Goal: Task Accomplishment & Management: Use online tool/utility

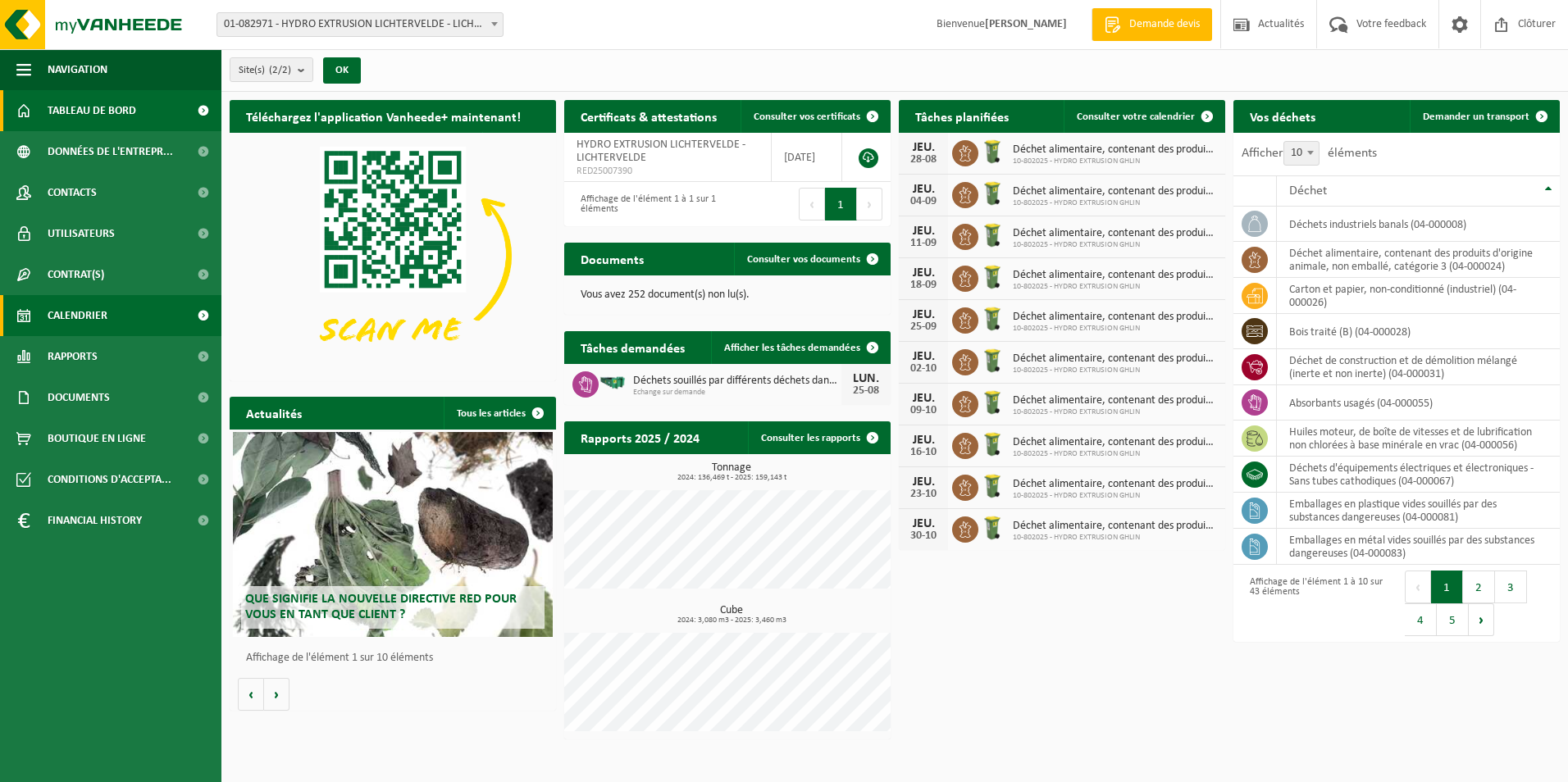
click at [73, 312] on span "Calendrier" at bounding box center [77, 315] width 60 height 41
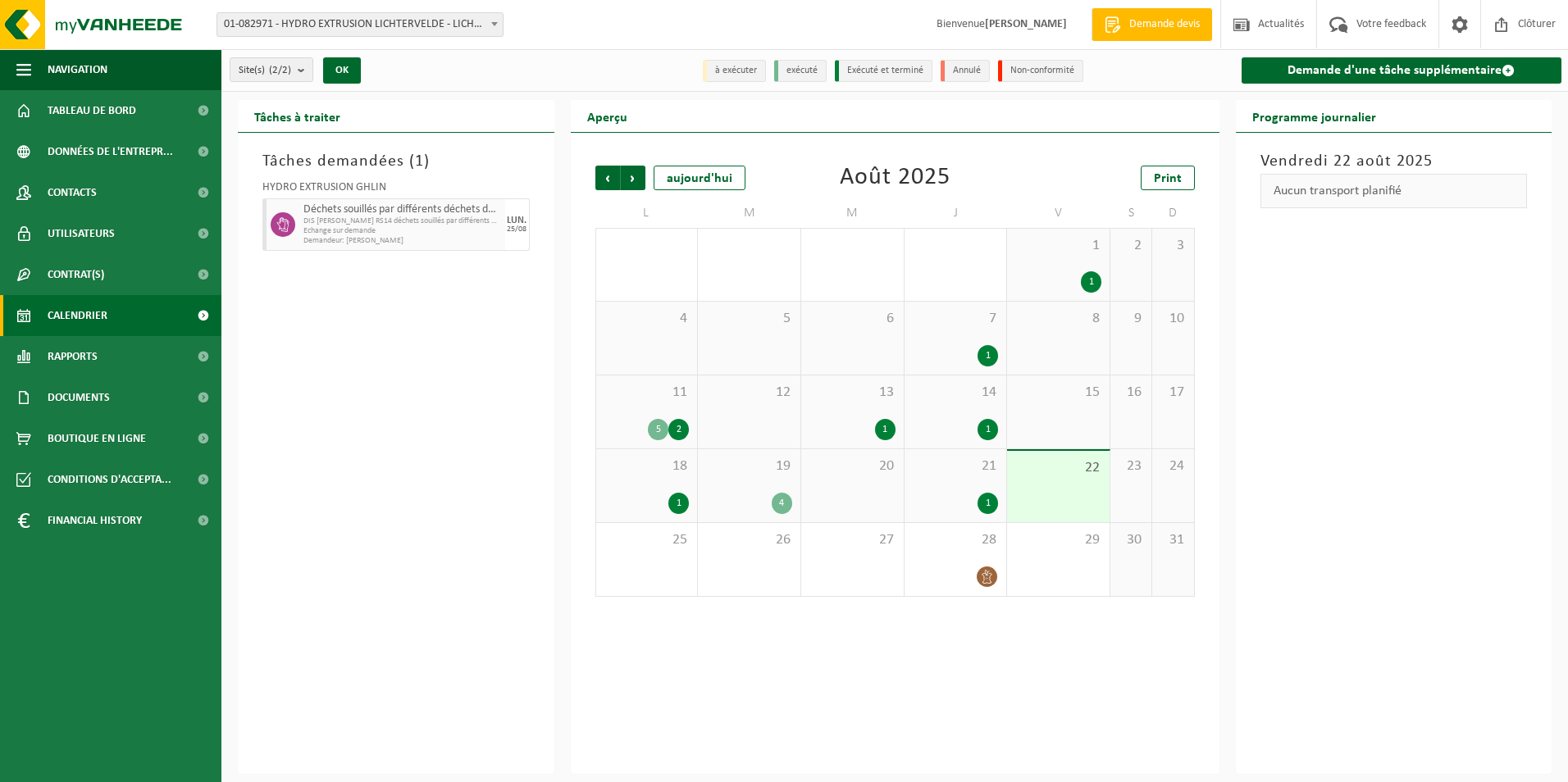
click at [1057, 497] on div "22" at bounding box center [1058, 487] width 102 height 72
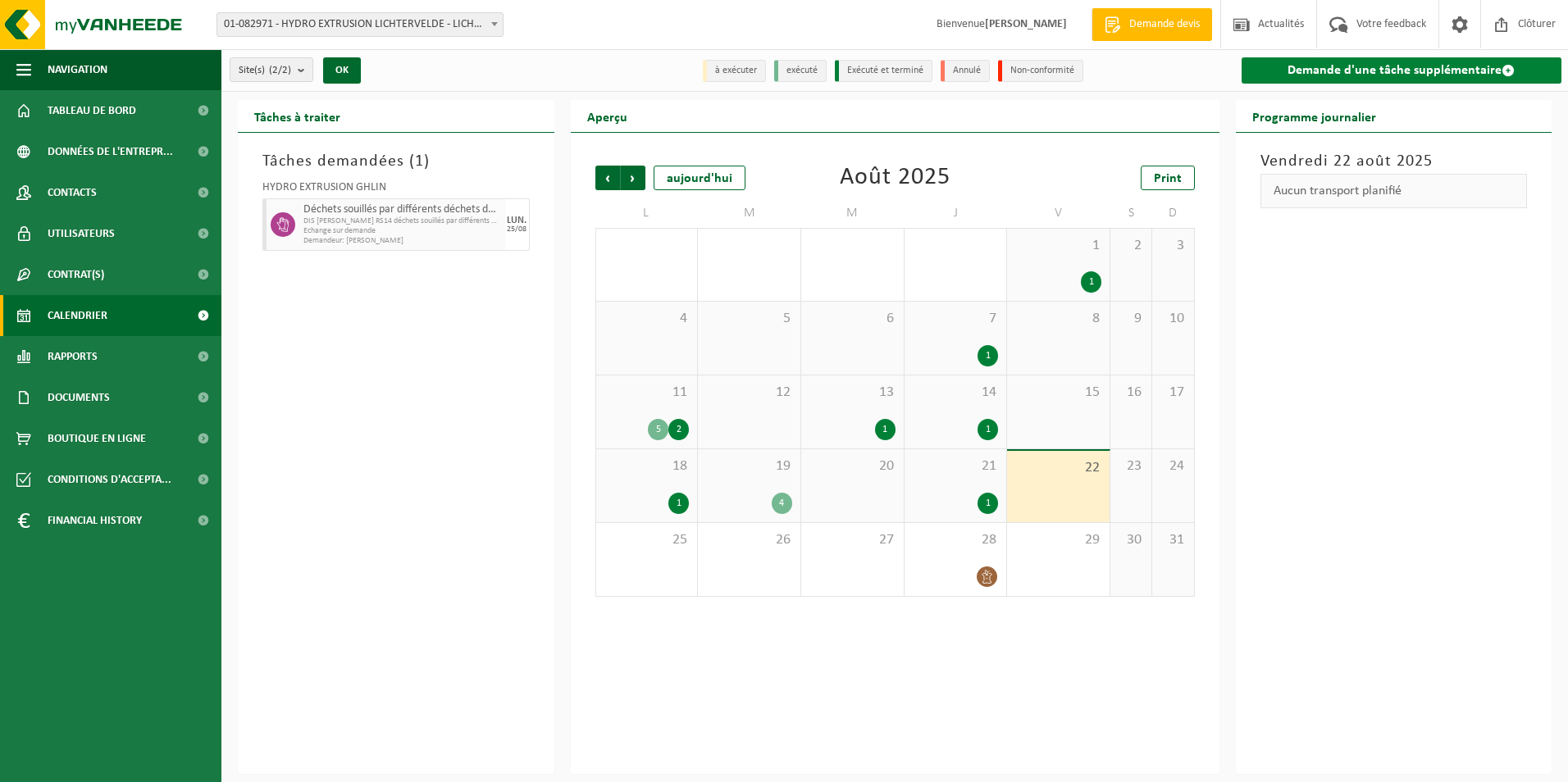
click at [1325, 80] on link "Demande d'une tâche supplémentaire" at bounding box center [1402, 70] width 321 height 26
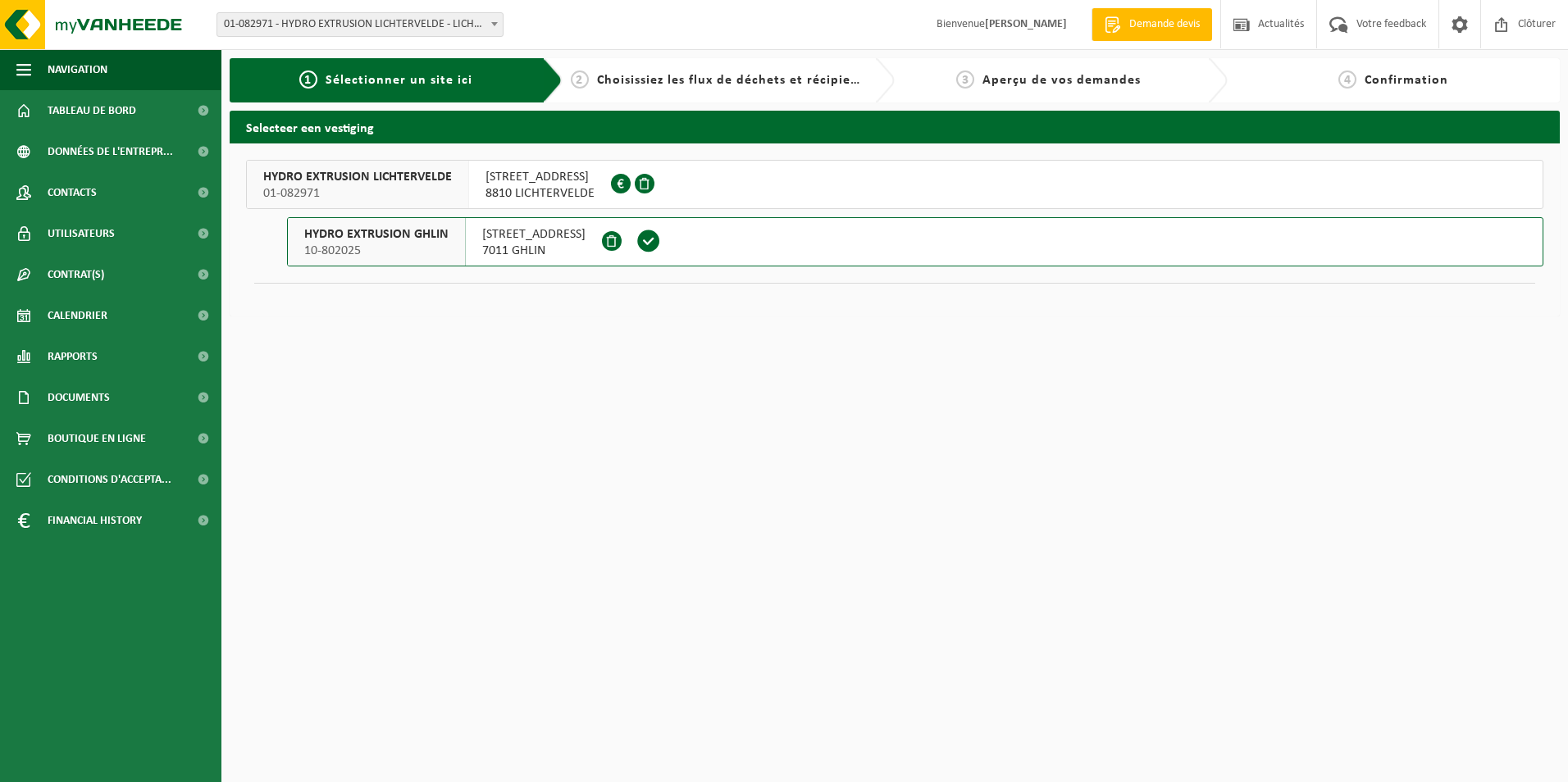
click at [754, 211] on li "HYDRO EXTRUSION LICHTERVELDE 01-082971 KORTEMARKSTRAAT 52 8810 LICHTERVELDE 046…" at bounding box center [894, 213] width 1297 height 107
click at [754, 226] on button "HYDRO EXTRUSION GHLIN 10-802025 RUE DES AYETTES 12 7011 GHLIN" at bounding box center [915, 242] width 1256 height 49
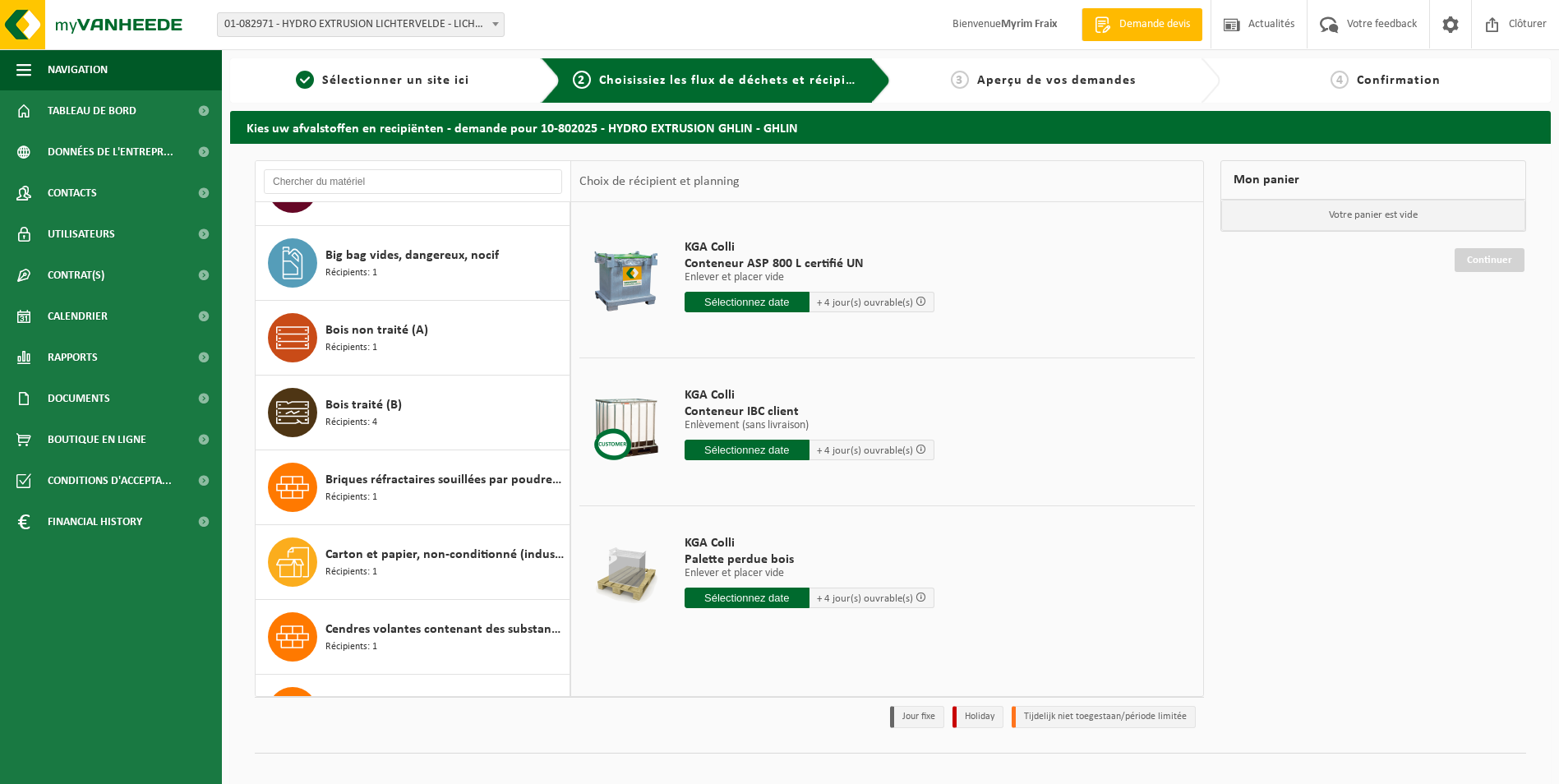
scroll to position [575, 0]
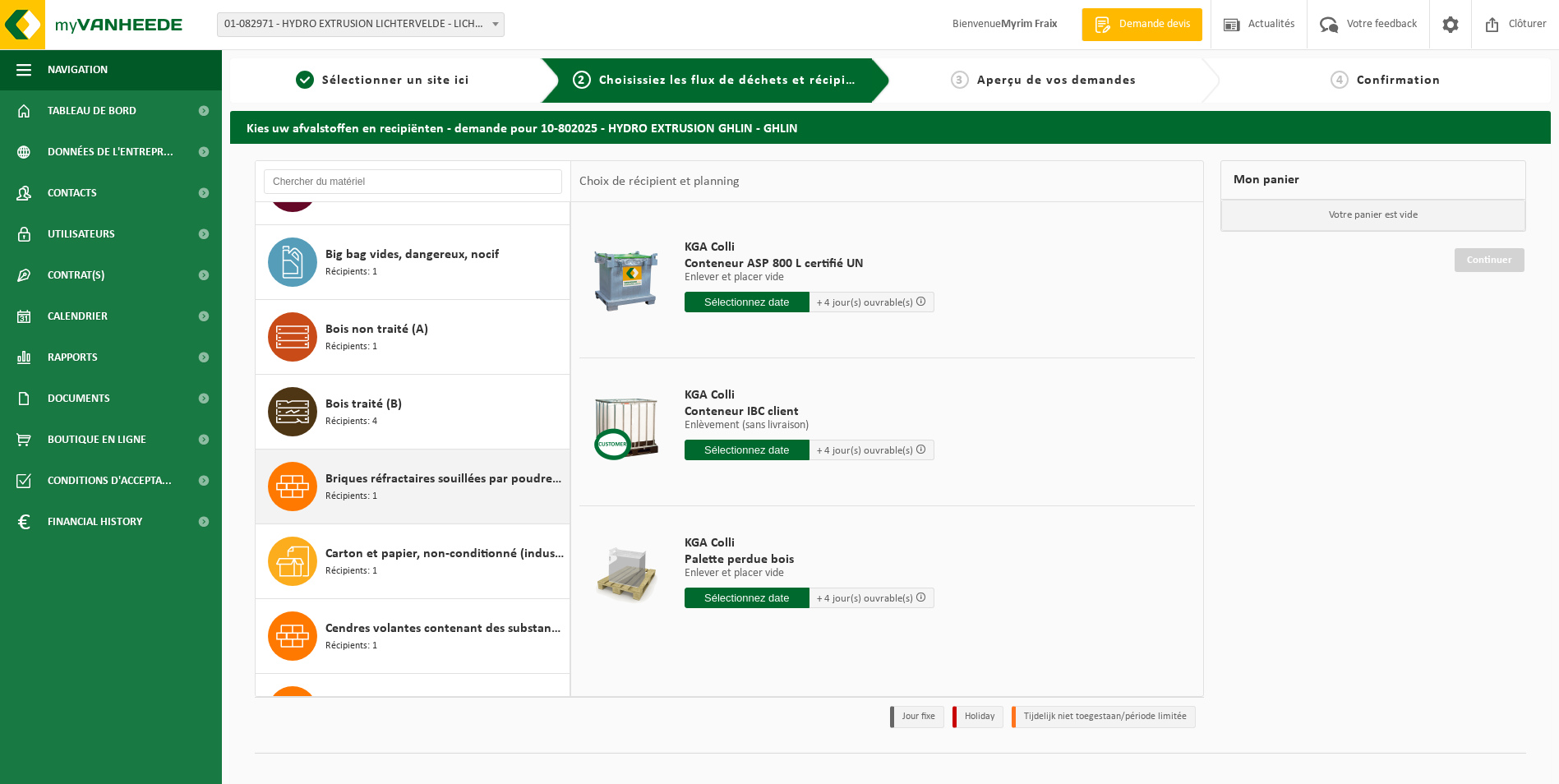
click at [463, 478] on span "Briques réfractaires souillées par poudres de Fe, Ni ou Co" at bounding box center [445, 480] width 240 height 20
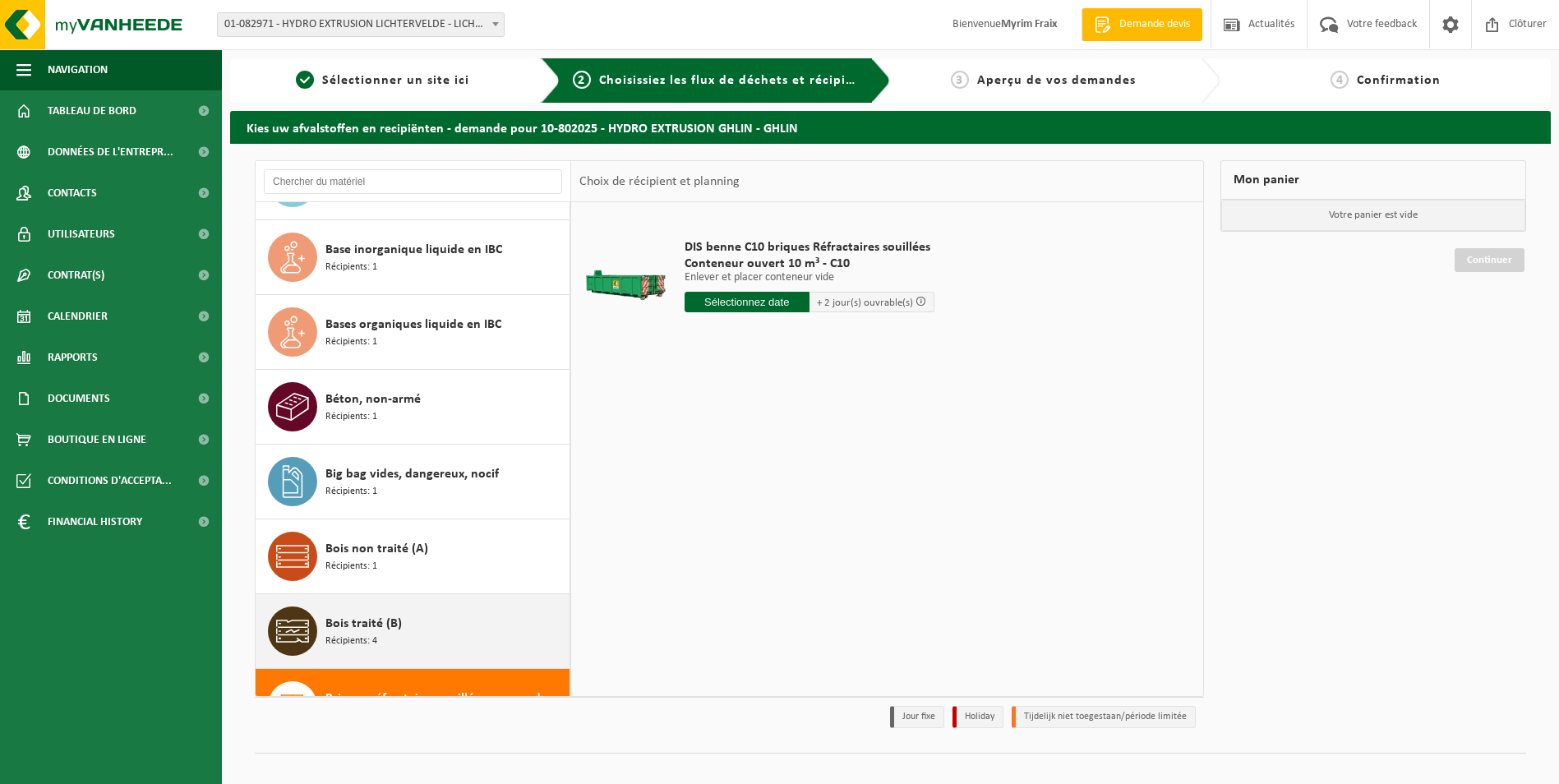
scroll to position [330, 0]
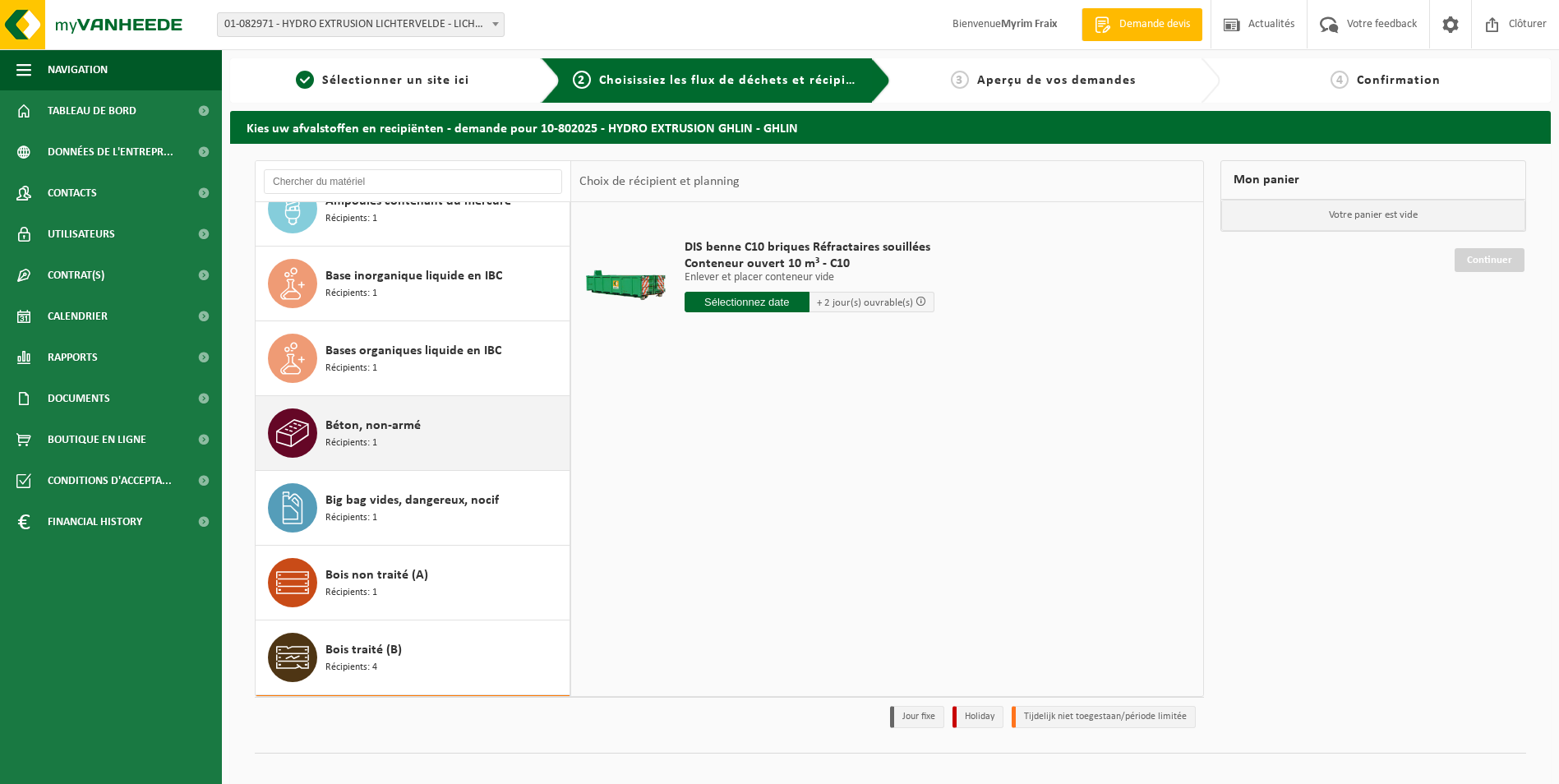
click at [413, 420] on span "Béton, non-armé" at bounding box center [372, 426] width 95 height 20
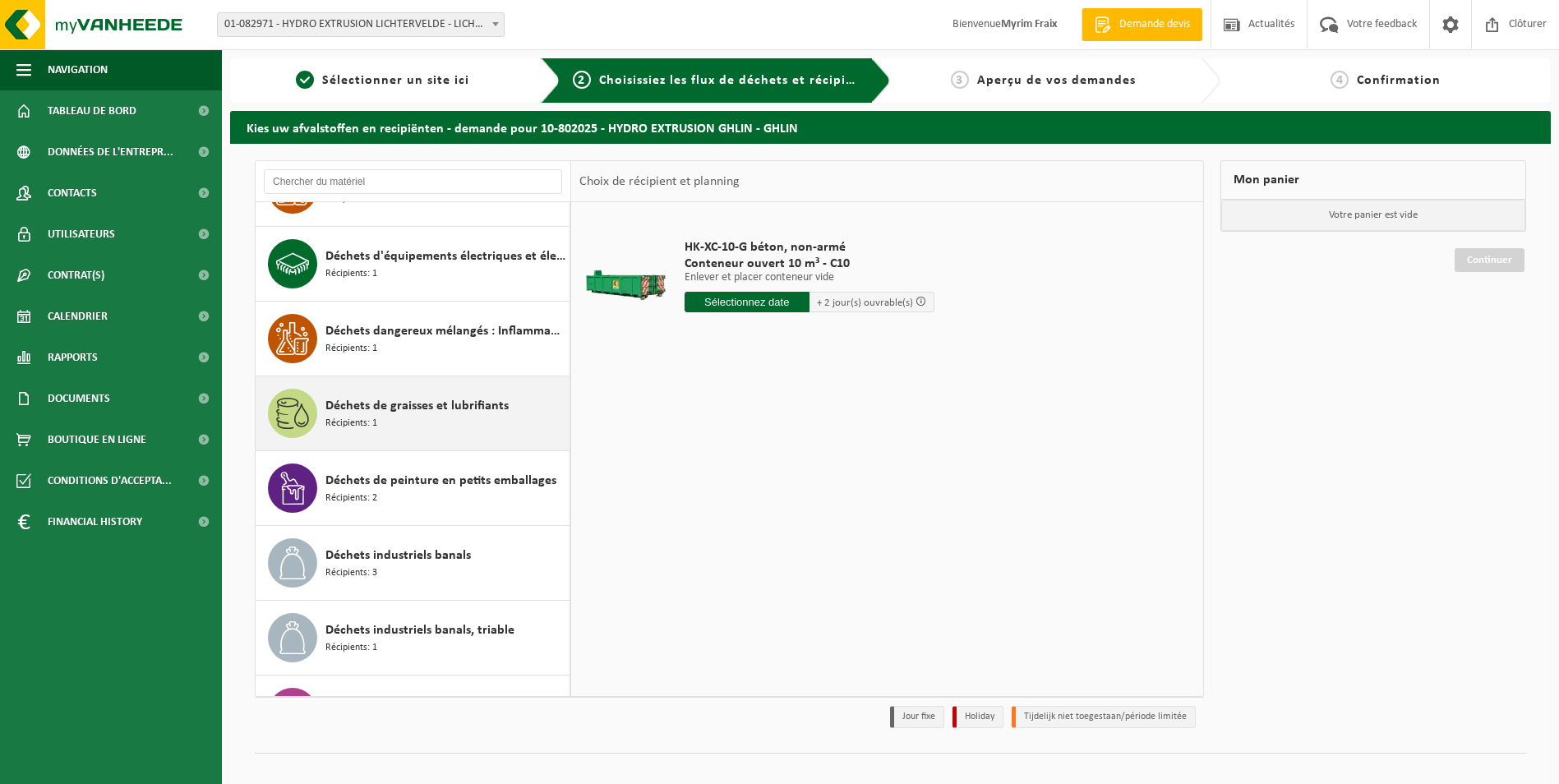
scroll to position [1345, 0]
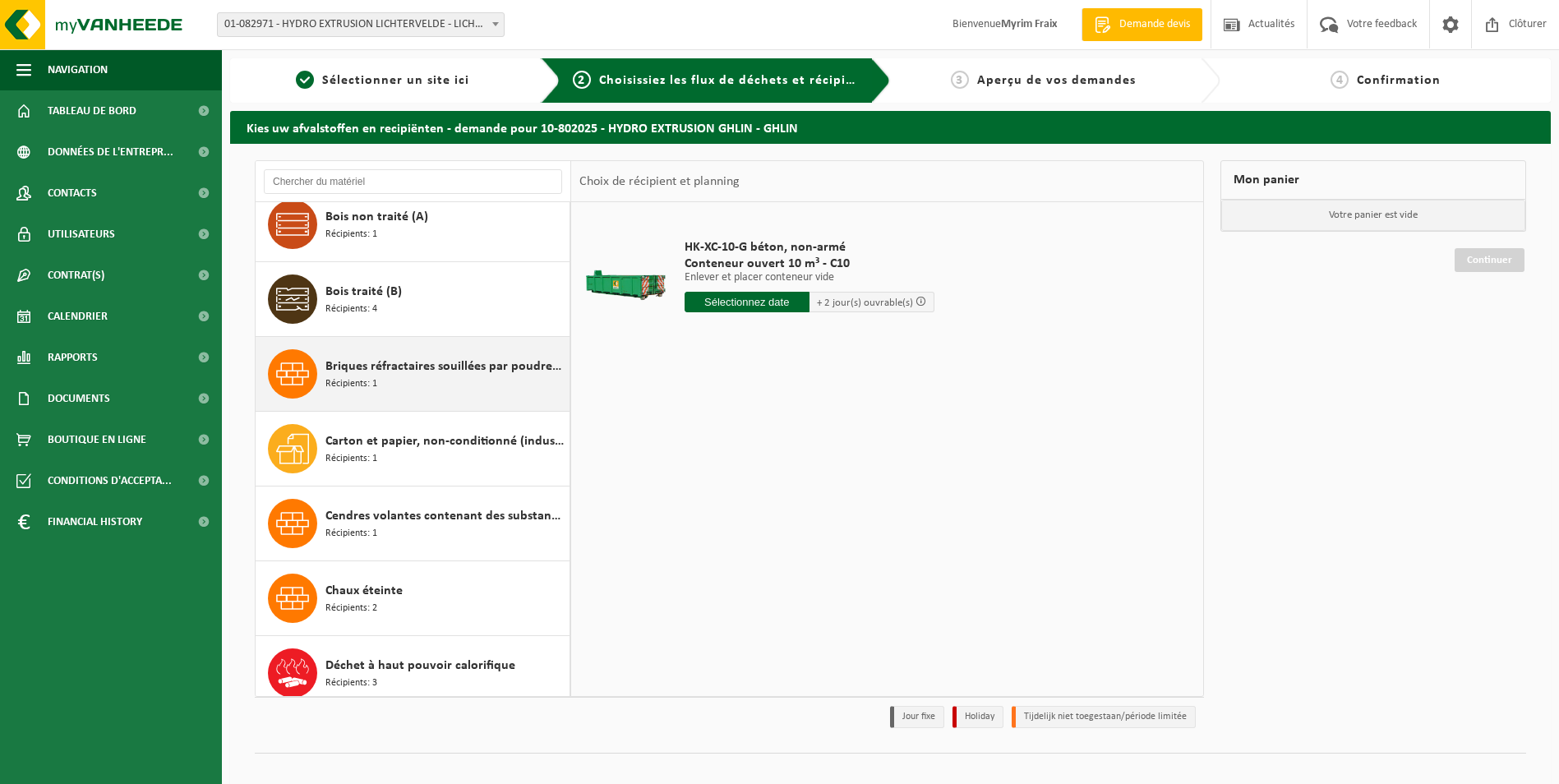
click at [435, 384] on div "Briques réfractaires souillées par poudres de Fe, Ni ou Co Récipients: 1" at bounding box center [445, 374] width 240 height 49
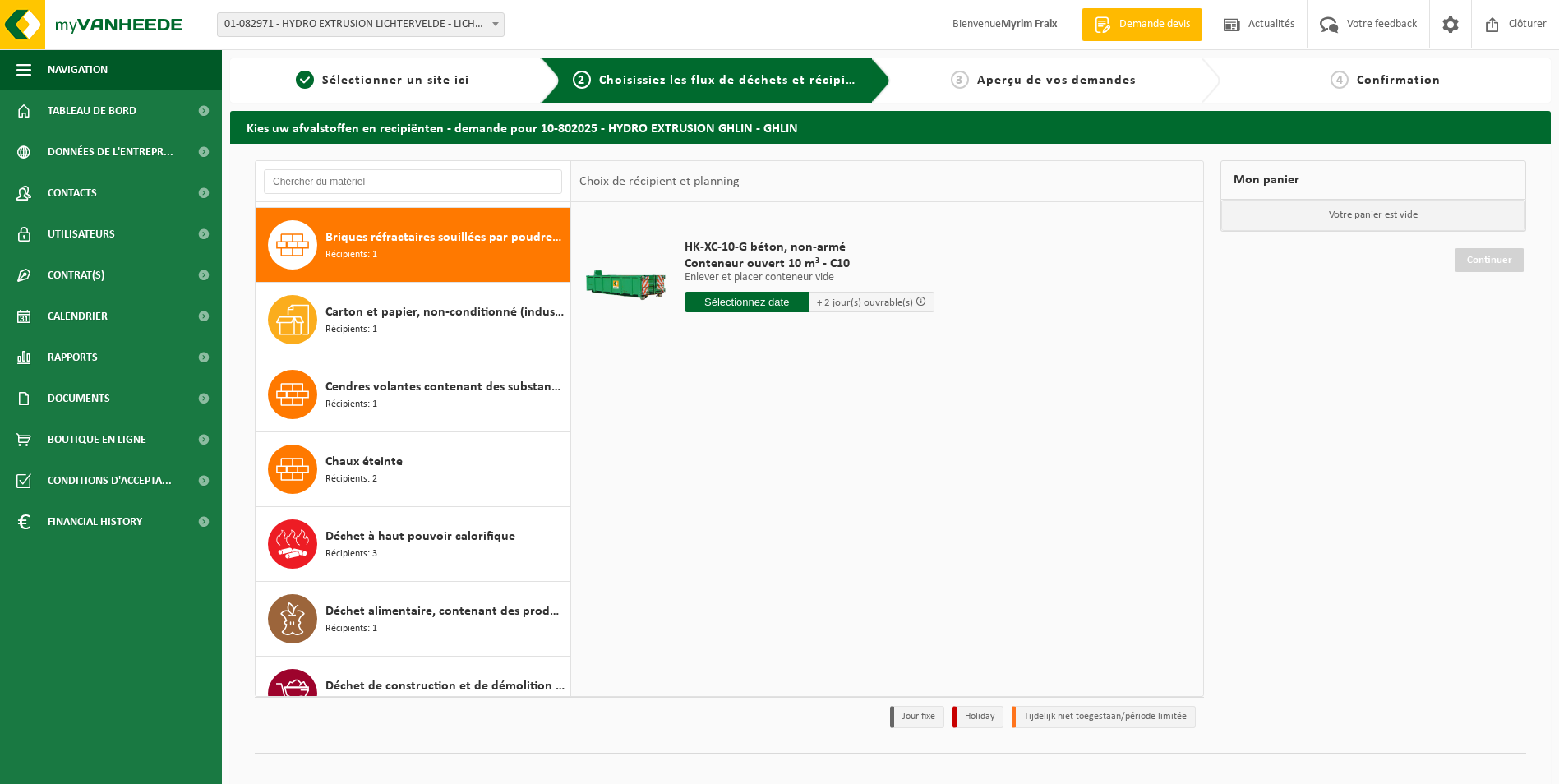
scroll to position [823, 0]
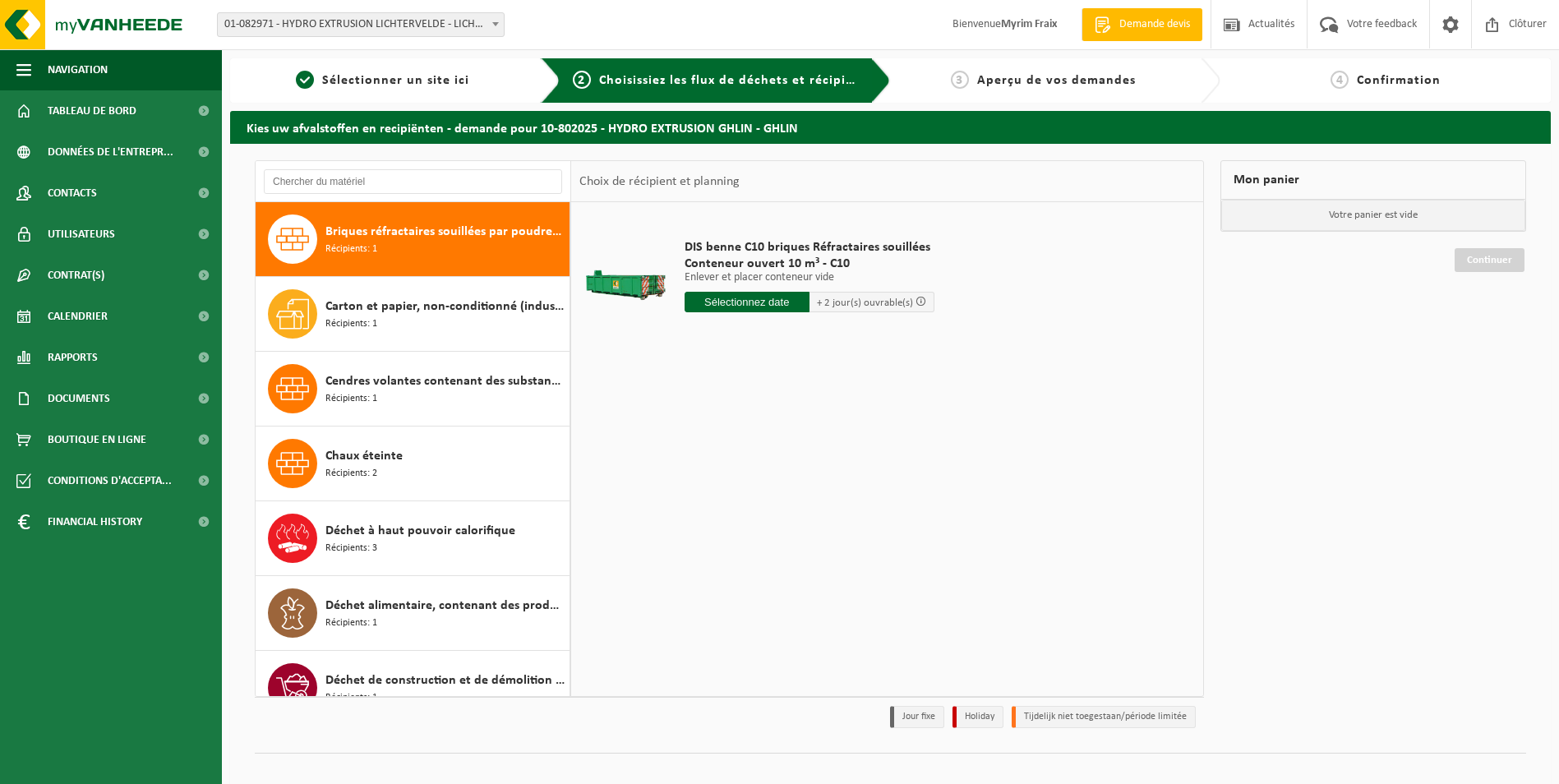
click at [778, 307] on input "text" at bounding box center [748, 302] width 125 height 21
click at [734, 508] on div "26" at bounding box center [729, 501] width 29 height 26
type input "à partir de 2025-08-26"
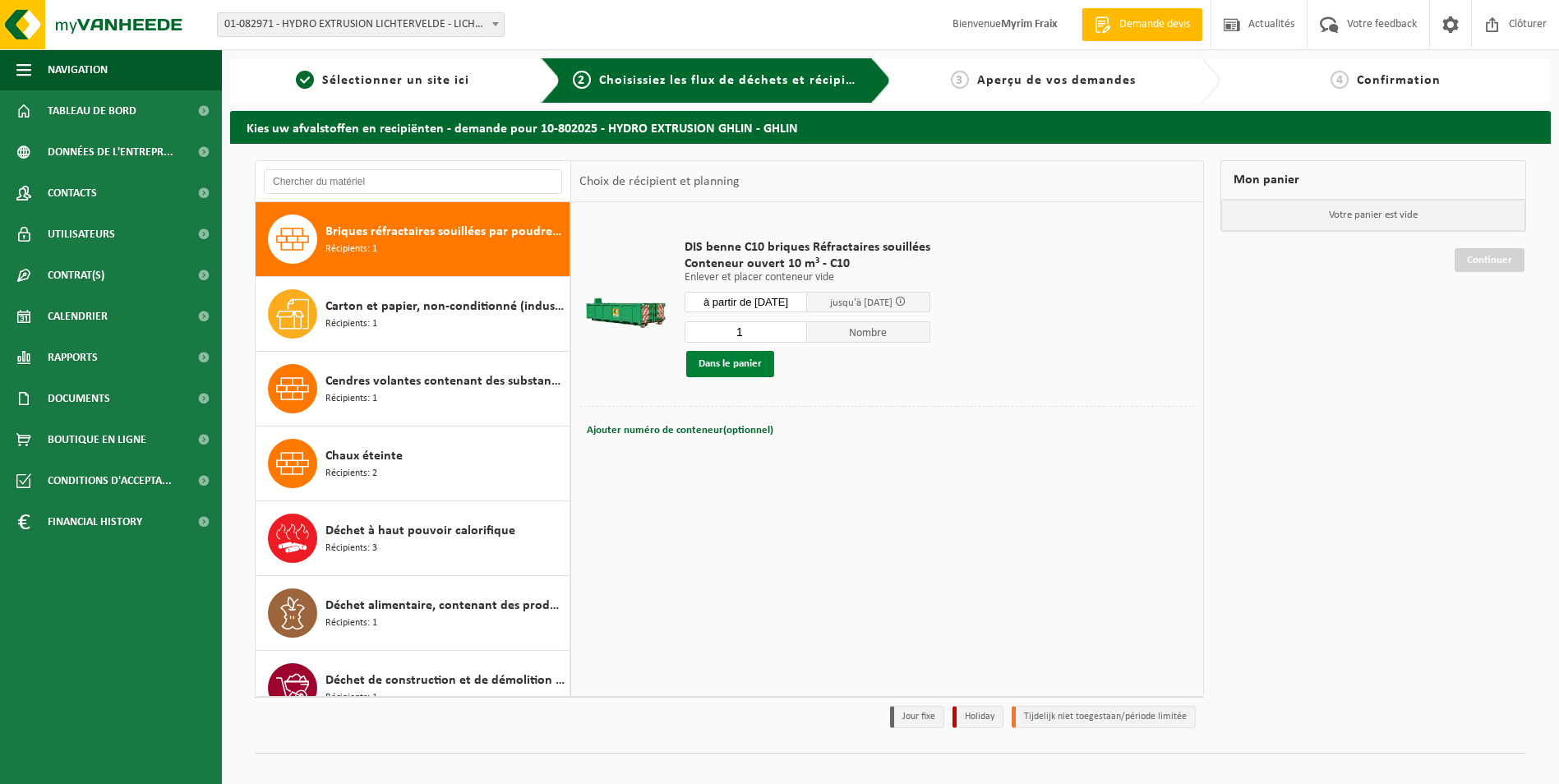
click at [721, 367] on button "Dans le panier" at bounding box center [730, 363] width 88 height 26
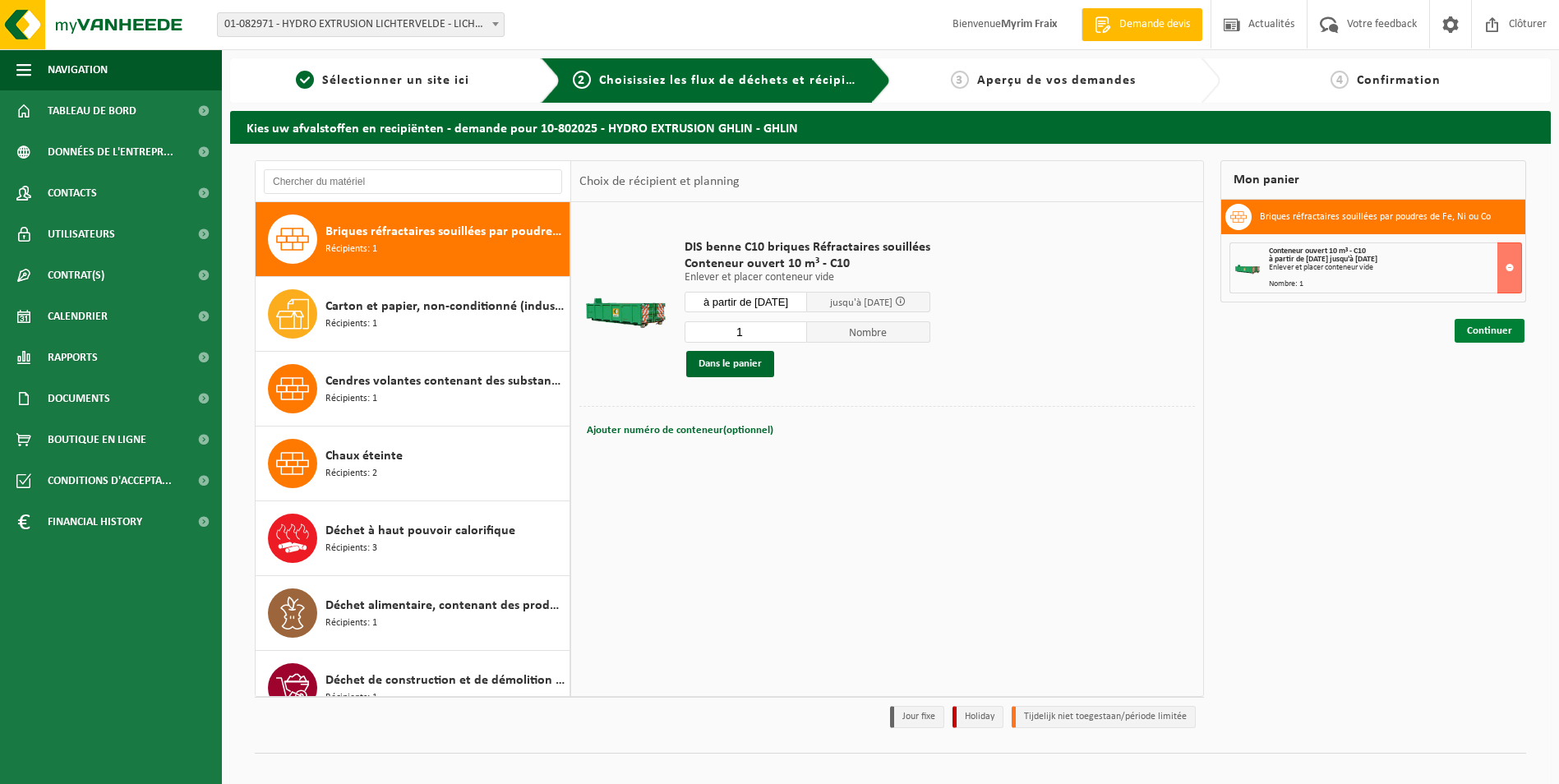
click at [1480, 332] on link "Continuer" at bounding box center [1490, 331] width 70 height 24
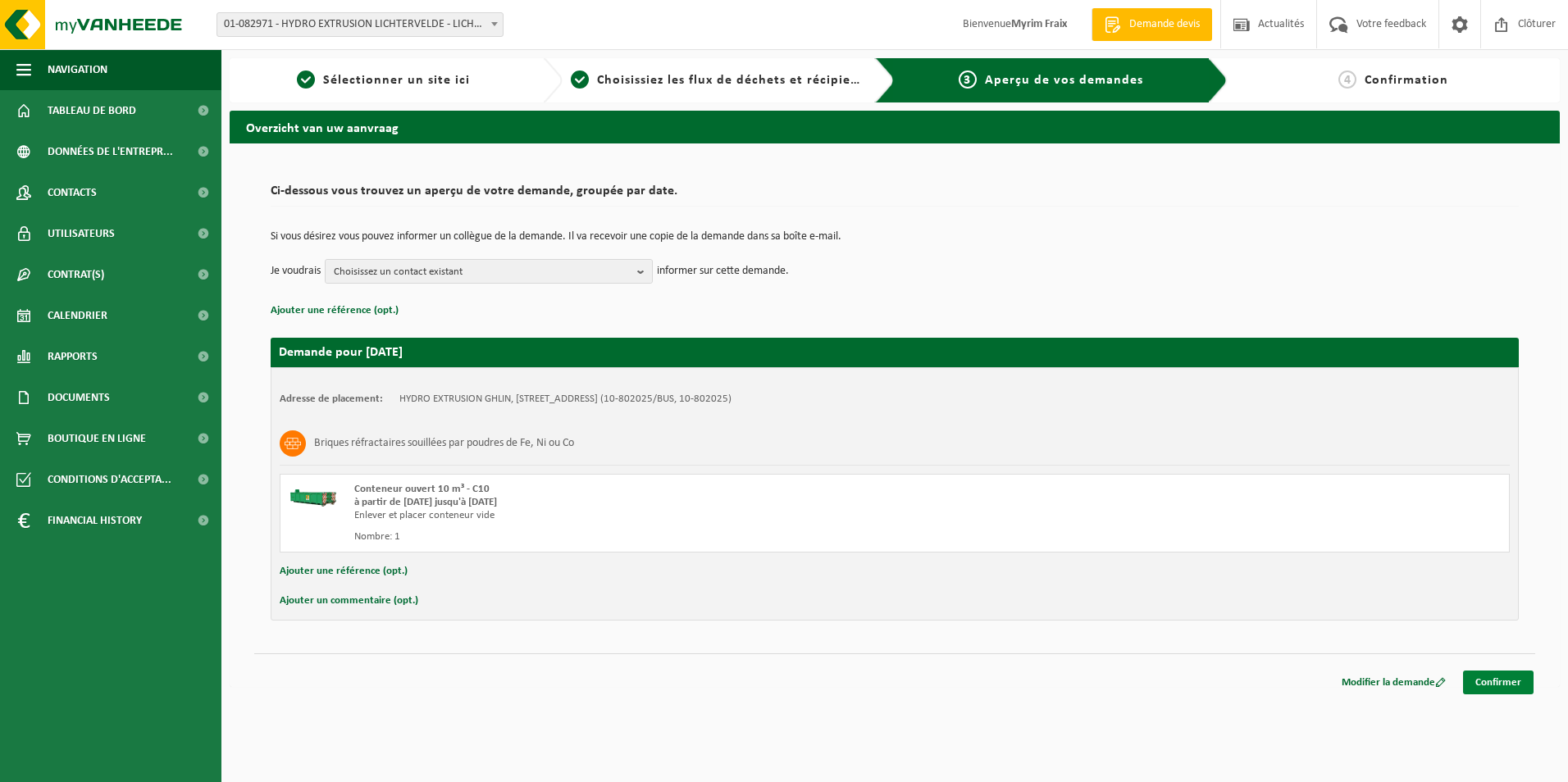
click at [1507, 686] on link "Confirmer" at bounding box center [1498, 682] width 71 height 24
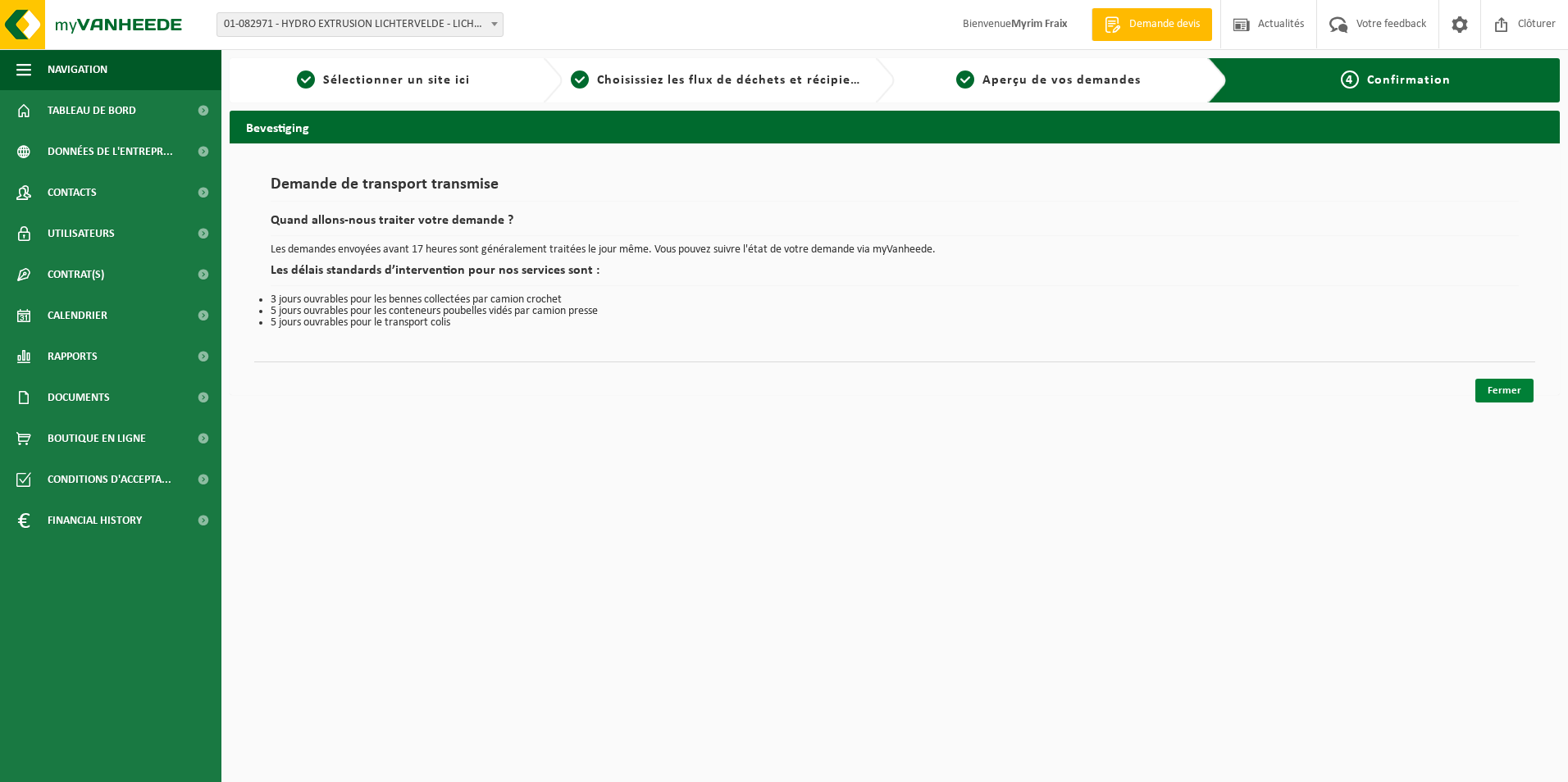
click at [1516, 392] on link "Fermer" at bounding box center [1505, 391] width 58 height 24
